Goal: Task Accomplishment & Management: Manage account settings

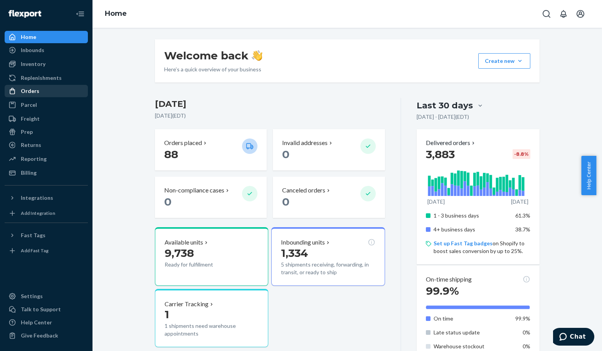
click at [36, 92] on div "Orders" at bounding box center [30, 91] width 19 height 8
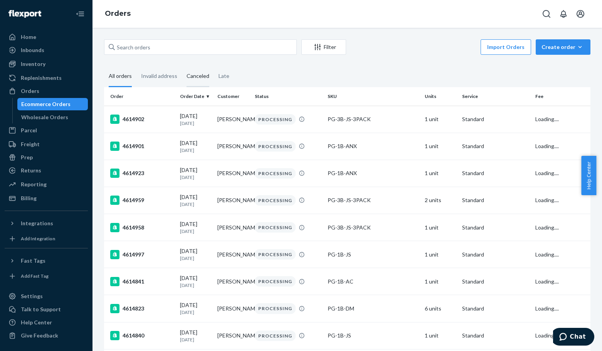
click at [203, 76] on div "Canceled" at bounding box center [198, 76] width 23 height 21
click at [182, 66] on input "Canceled" at bounding box center [182, 66] width 0 height 0
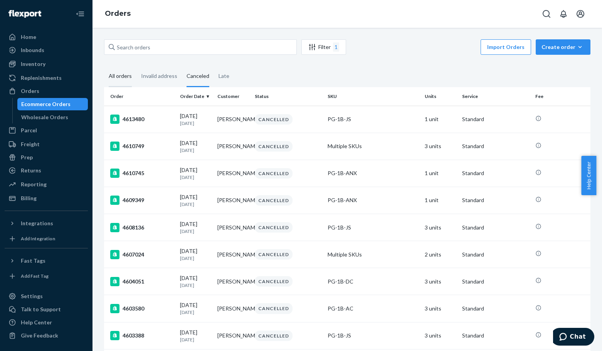
click at [119, 77] on div "All orders" at bounding box center [120, 76] width 23 height 21
click at [104, 66] on input "All orders" at bounding box center [104, 66] width 0 height 0
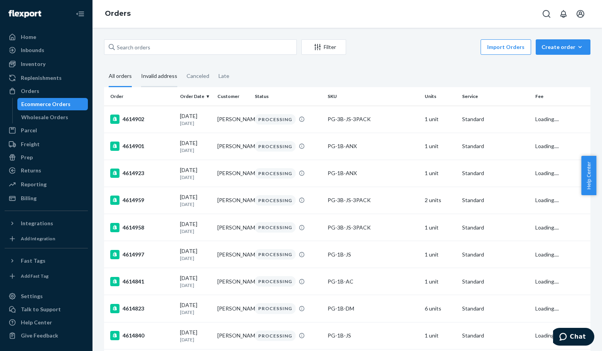
click at [155, 78] on div "Invalid address" at bounding box center [159, 76] width 36 height 21
click at [136, 66] on input "Invalid address" at bounding box center [136, 66] width 0 height 0
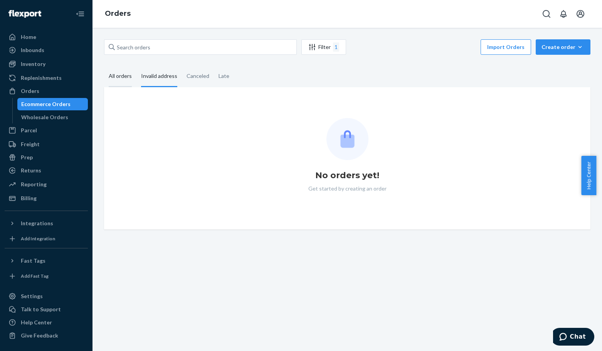
click at [126, 79] on div "All orders" at bounding box center [120, 76] width 23 height 21
click at [104, 66] on input "All orders" at bounding box center [104, 66] width 0 height 0
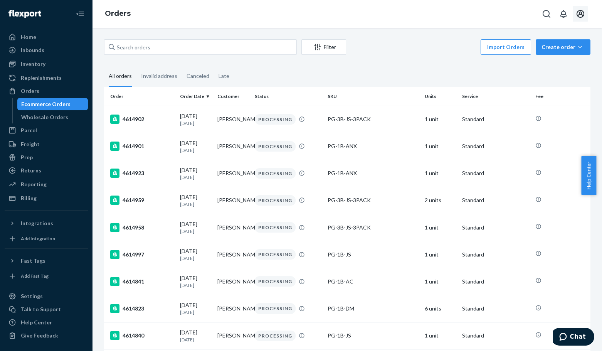
click at [584, 15] on icon "Open account menu" at bounding box center [581, 14] width 8 height 8
click at [539, 76] on div "Log out" at bounding box center [563, 83] width 58 height 14
